Goal: Information Seeking & Learning: Understand process/instructions

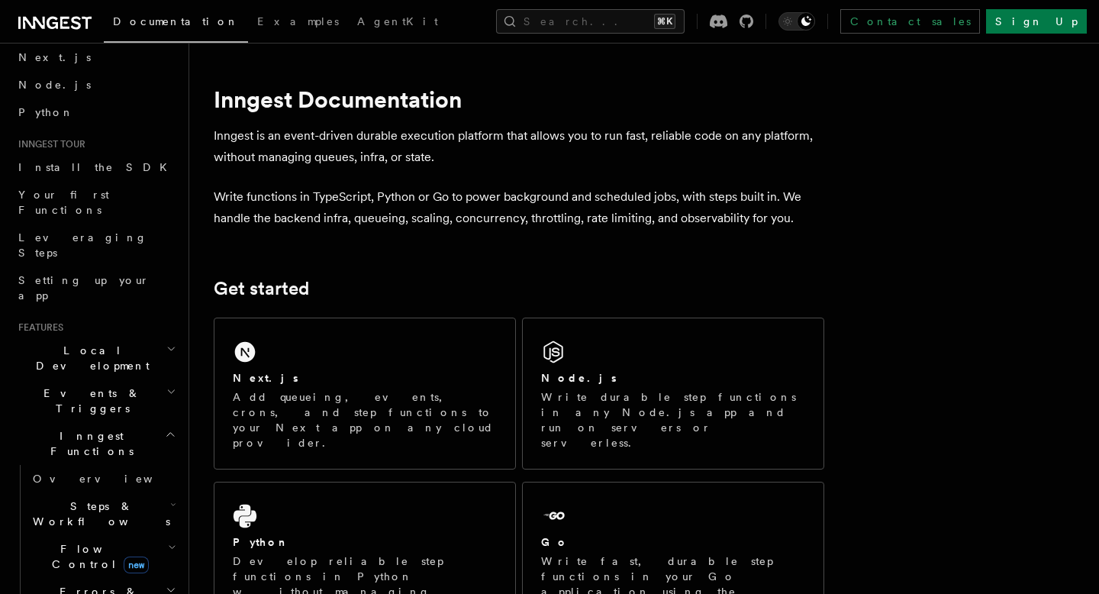
scroll to position [67, 0]
click at [170, 342] on icon "button" at bounding box center [171, 348] width 10 height 12
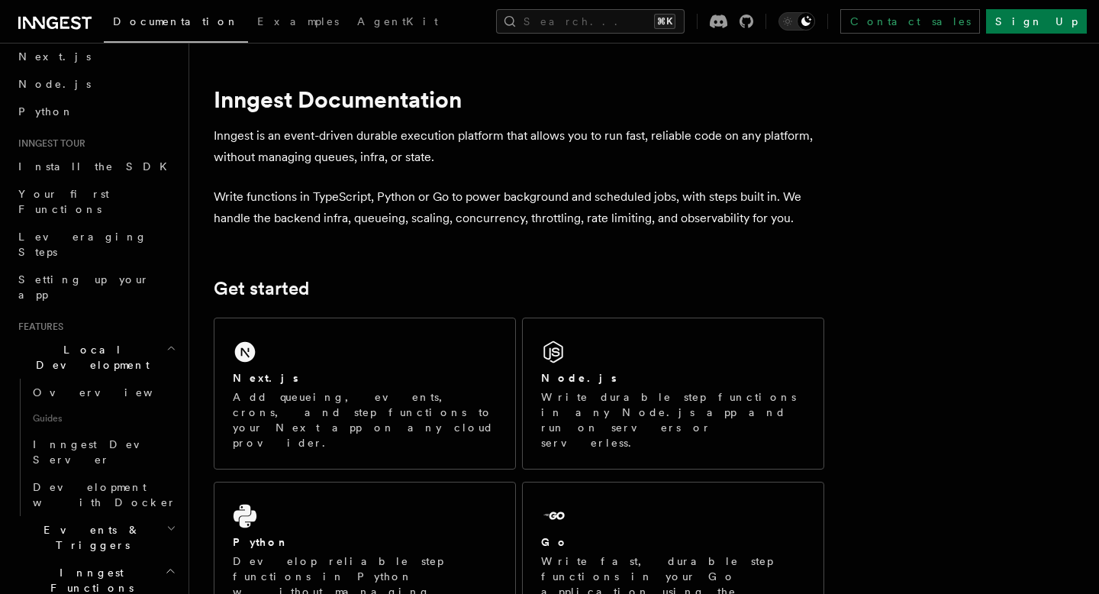
click at [170, 342] on icon "button" at bounding box center [171, 348] width 10 height 12
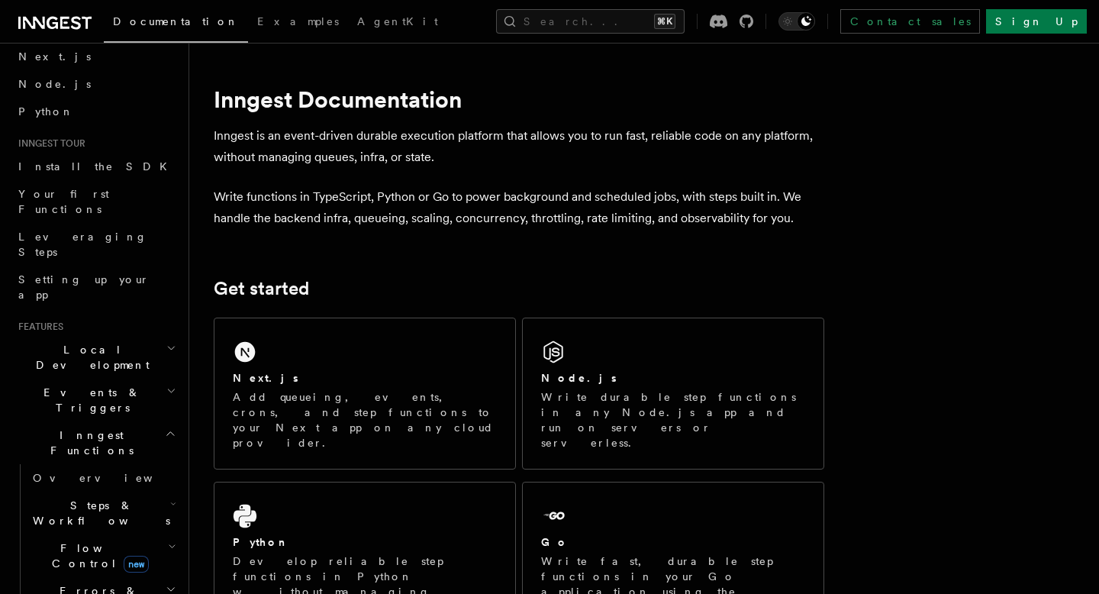
click at [171, 428] on icon "button" at bounding box center [170, 434] width 11 height 12
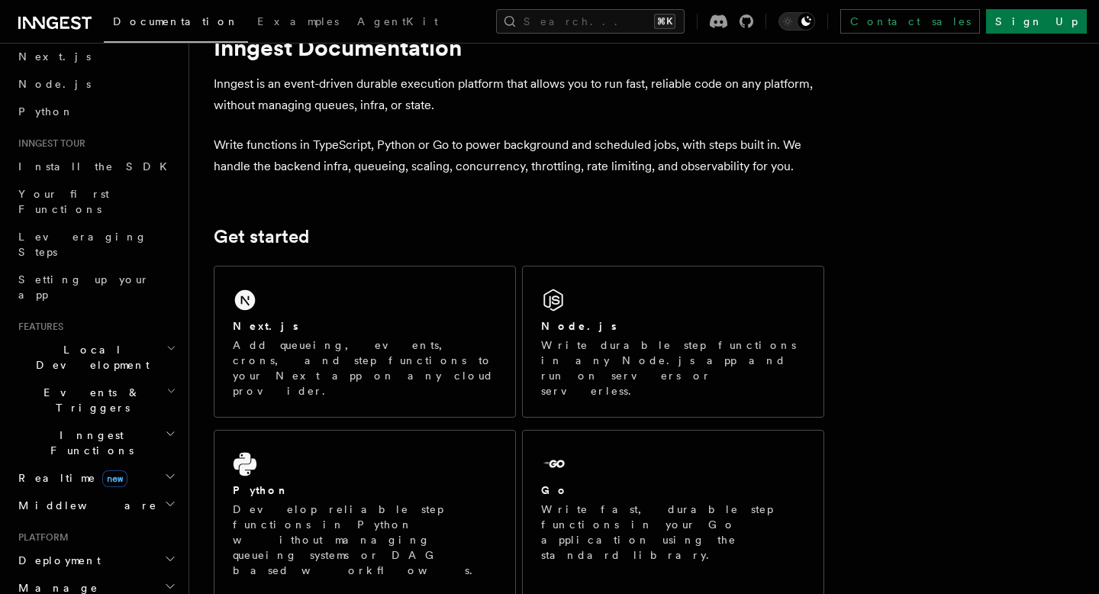
scroll to position [90, 0]
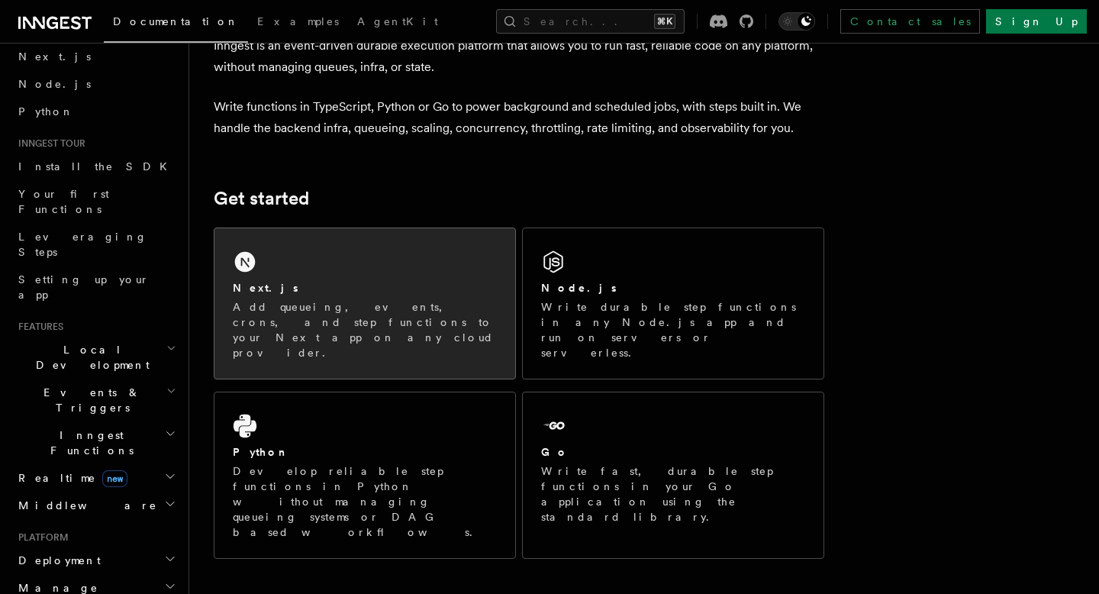
click at [313, 293] on div "Next.js" at bounding box center [365, 288] width 264 height 16
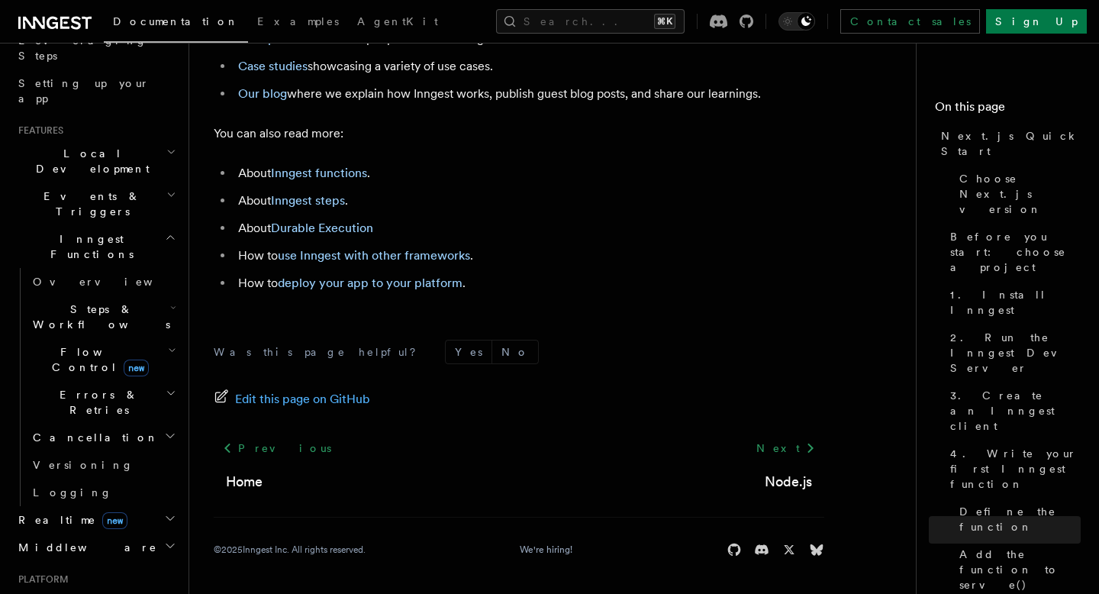
scroll to position [273, 0]
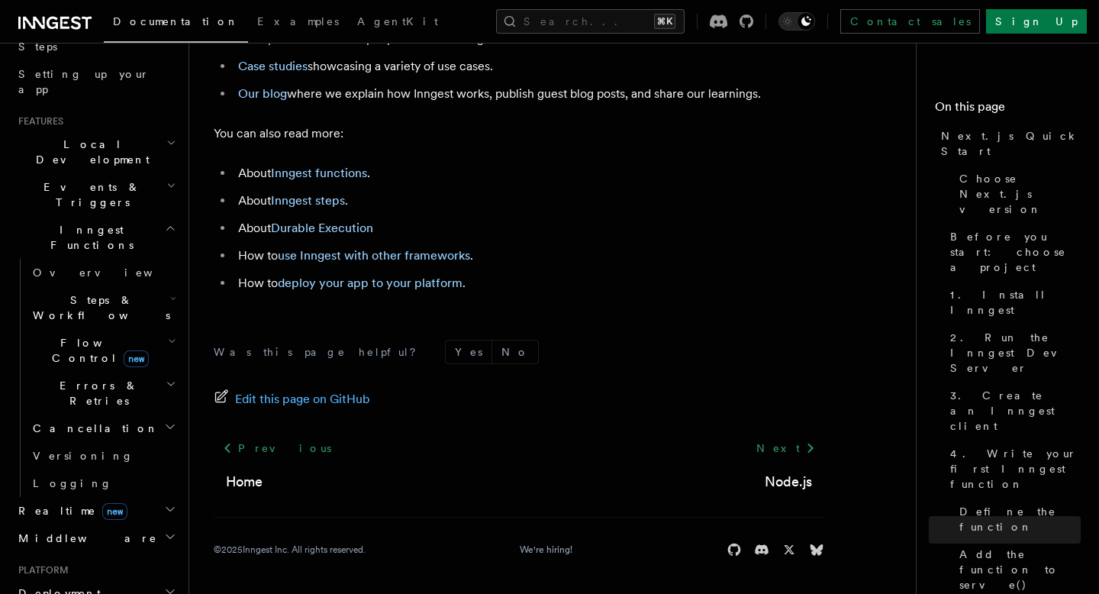
click at [114, 580] on h2 "Deployment" at bounding box center [95, 593] width 167 height 27
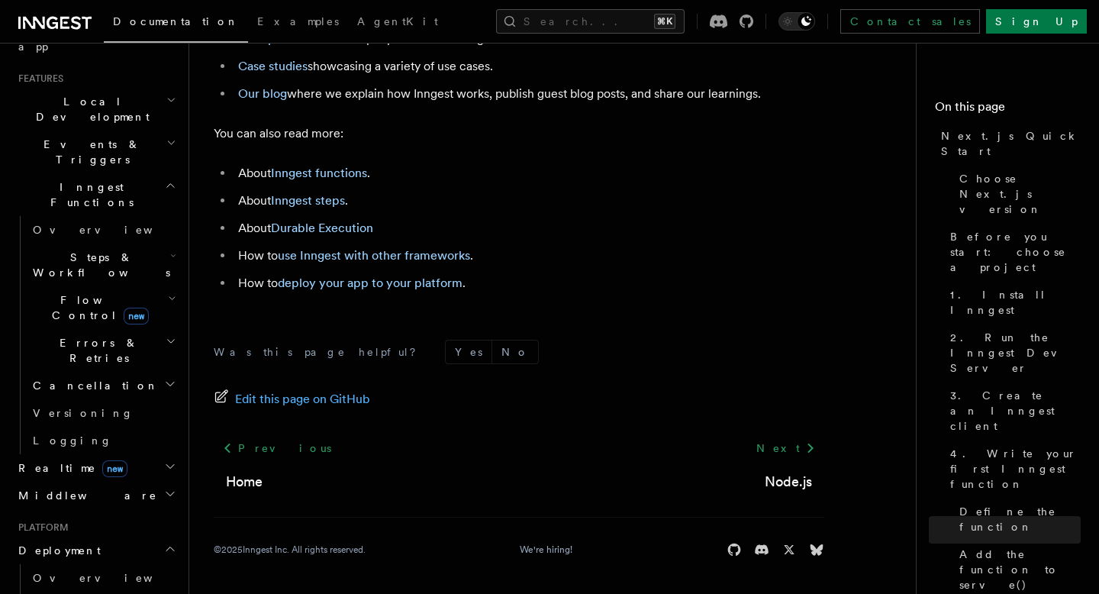
scroll to position [374, 0]
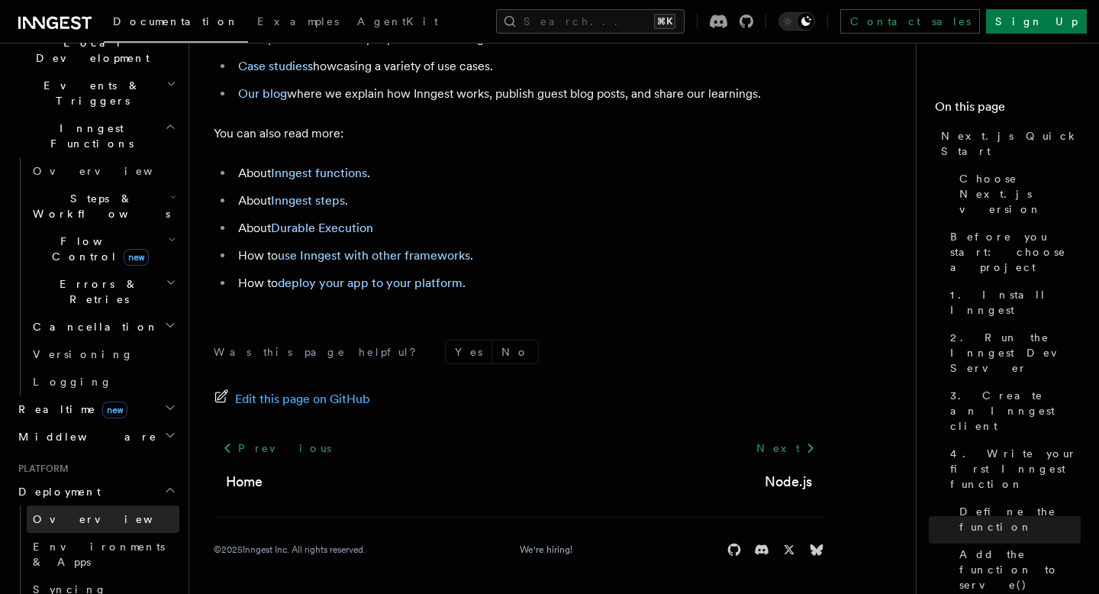
click at [66, 513] on span "Overview" at bounding box center [111, 519] width 157 height 12
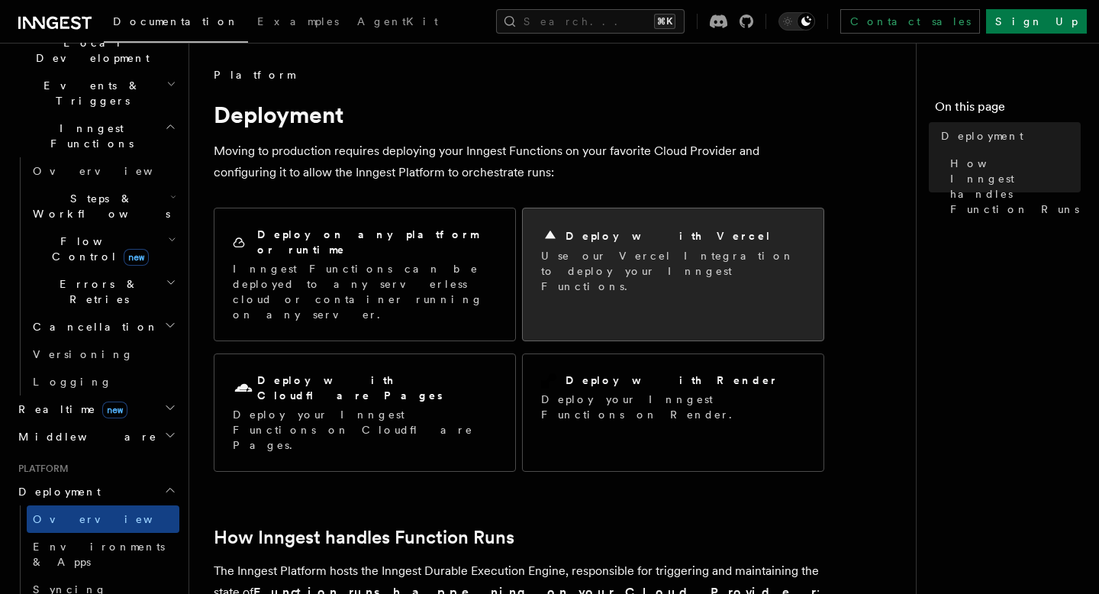
click at [597, 228] on h2 "Deploy with Vercel" at bounding box center [669, 235] width 206 height 15
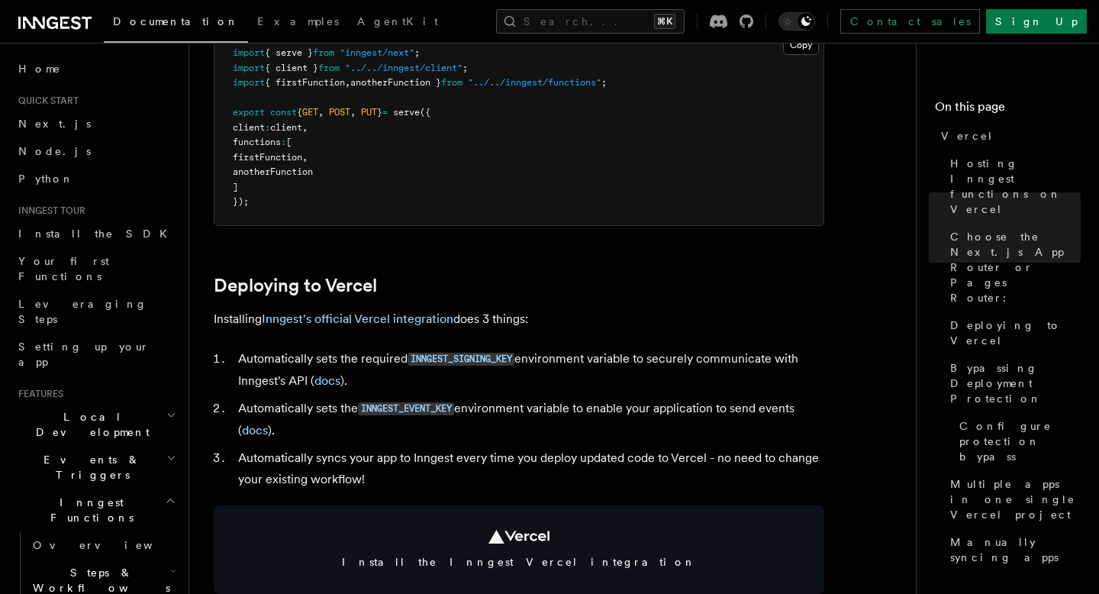
scroll to position [508, 0]
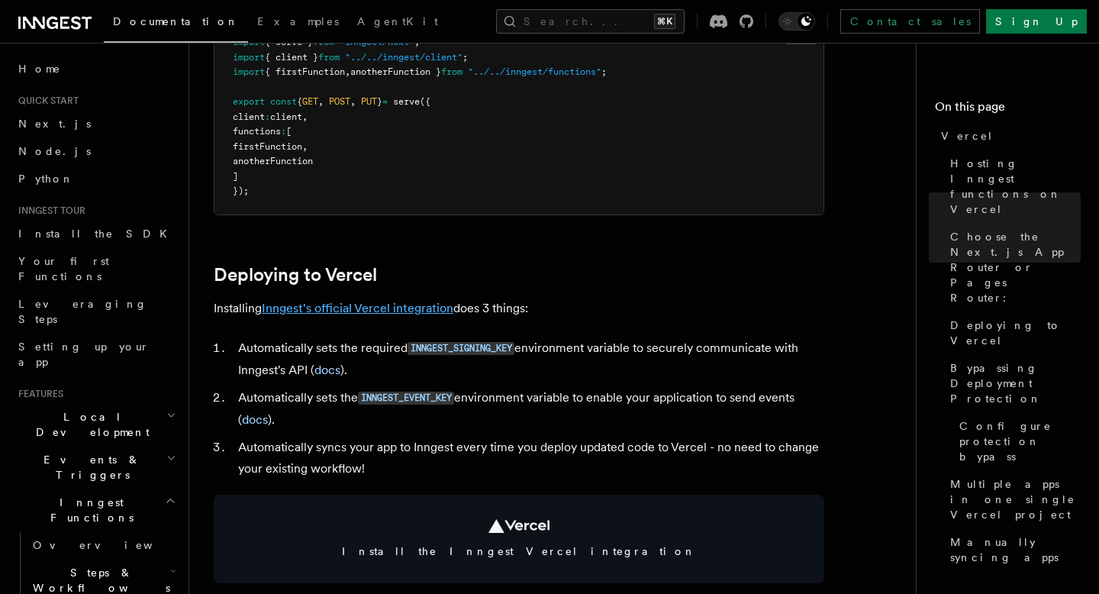
click at [365, 304] on link "Inngest's official Vercel integration" at bounding box center [358, 308] width 192 height 15
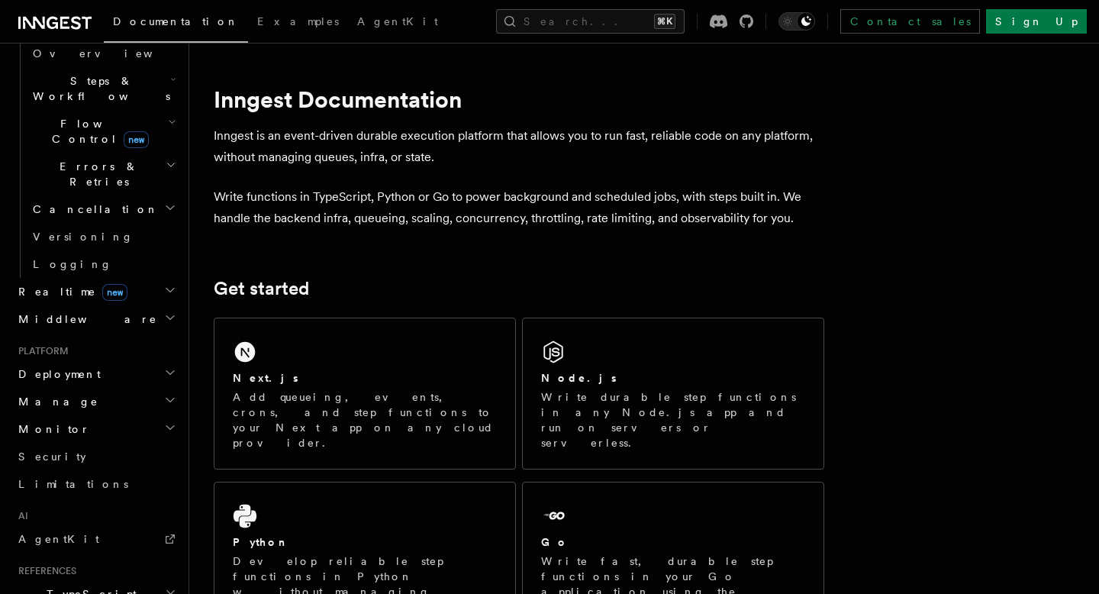
scroll to position [480, 0]
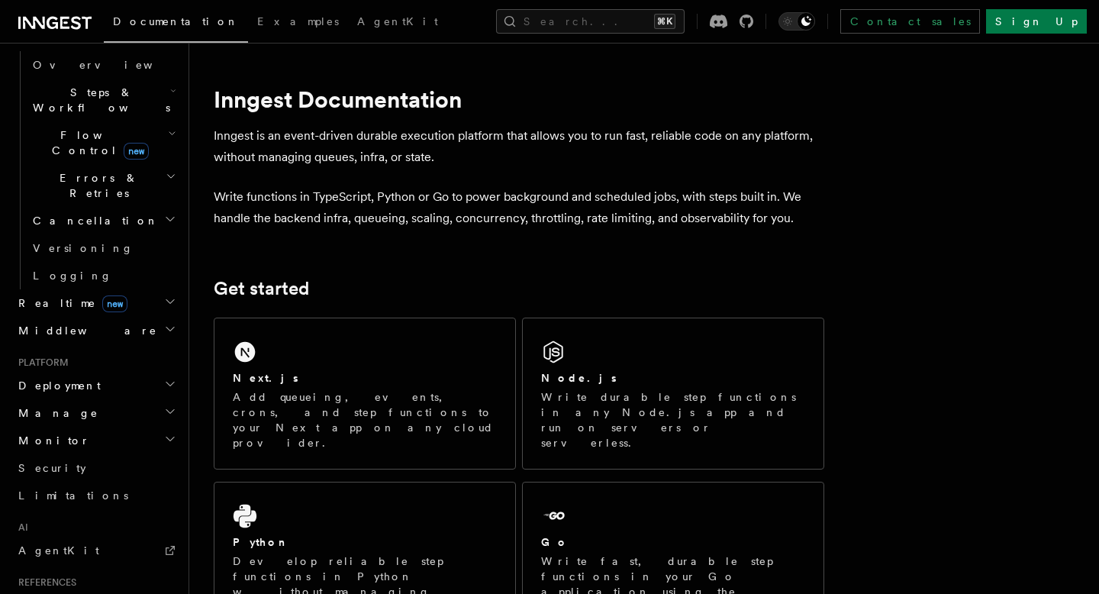
click at [148, 372] on h2 "Deployment" at bounding box center [95, 385] width 167 height 27
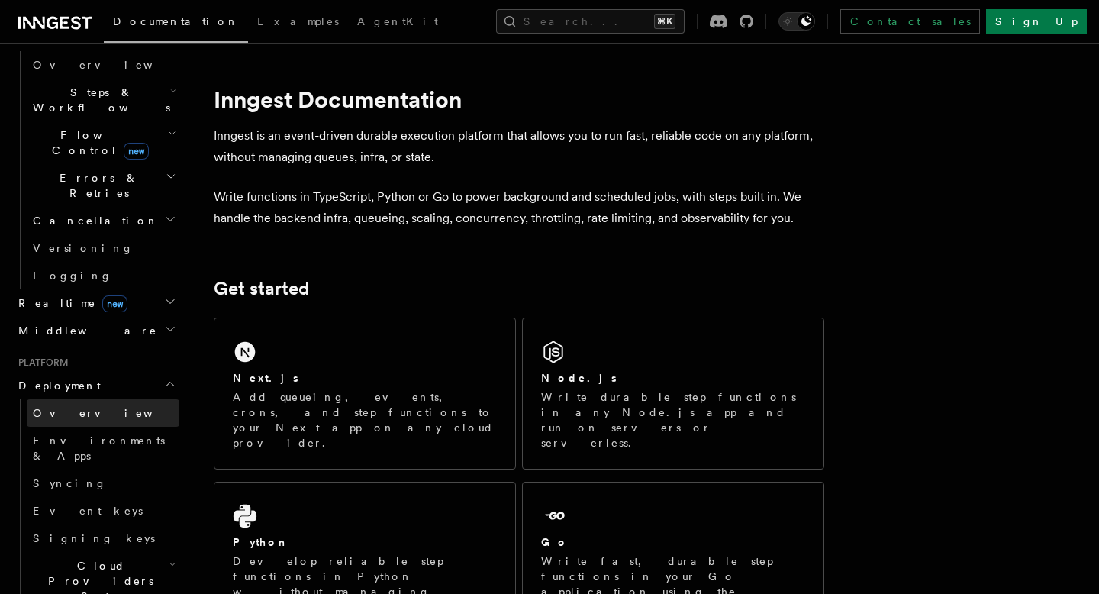
click at [128, 399] on link "Overview" at bounding box center [103, 412] width 153 height 27
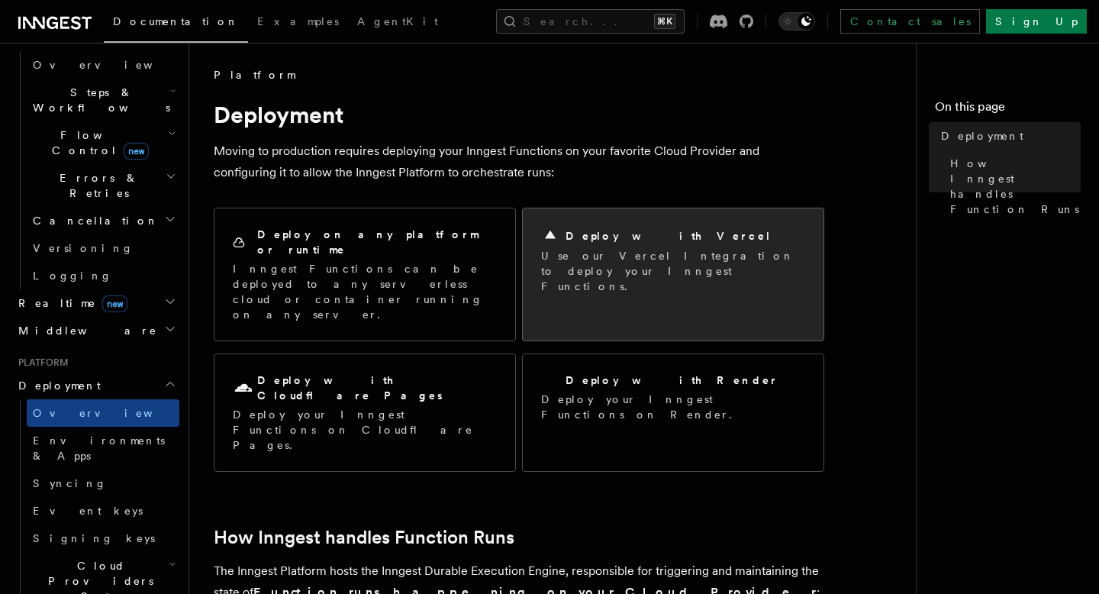
click at [636, 259] on p "Use our Vercel Integration to deploy your Inngest Functions." at bounding box center [673, 271] width 264 height 46
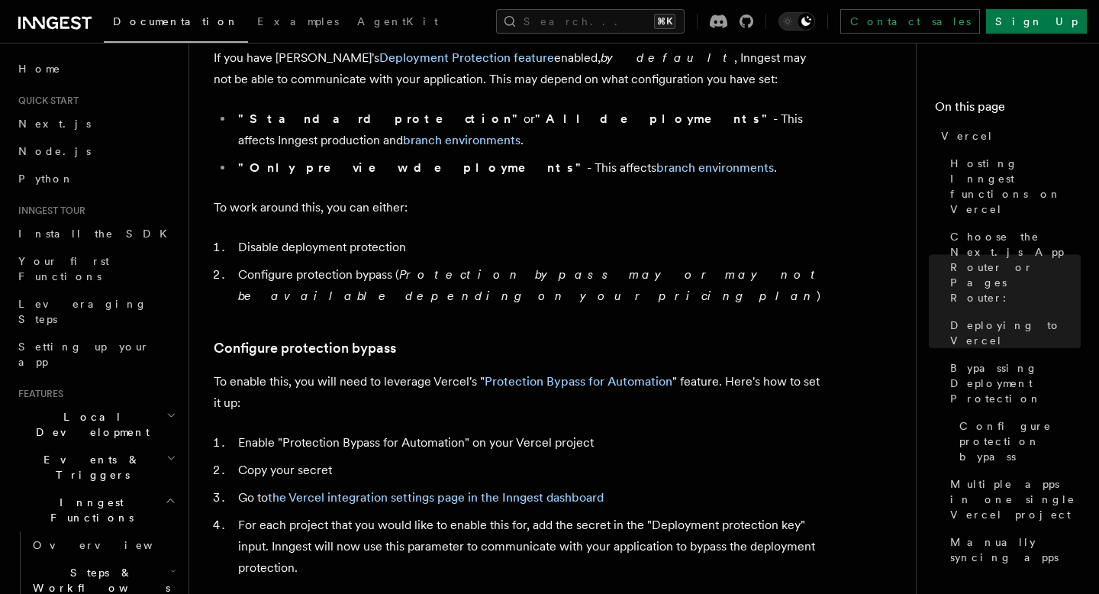
scroll to position [1201, 0]
